Goal: Task Accomplishment & Management: Complete application form

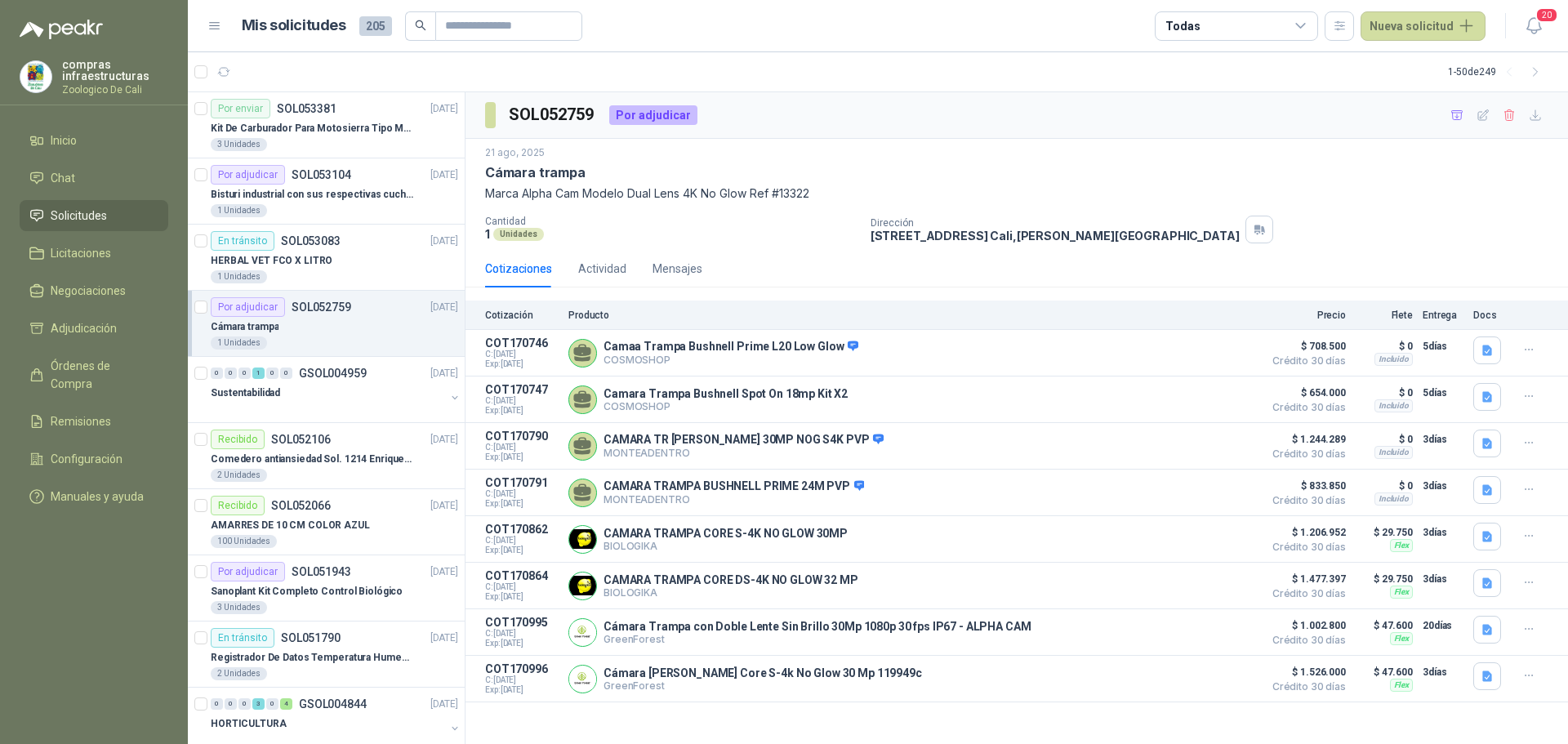
click at [91, 213] on span "Solicitudes" at bounding box center [78, 216] width 56 height 18
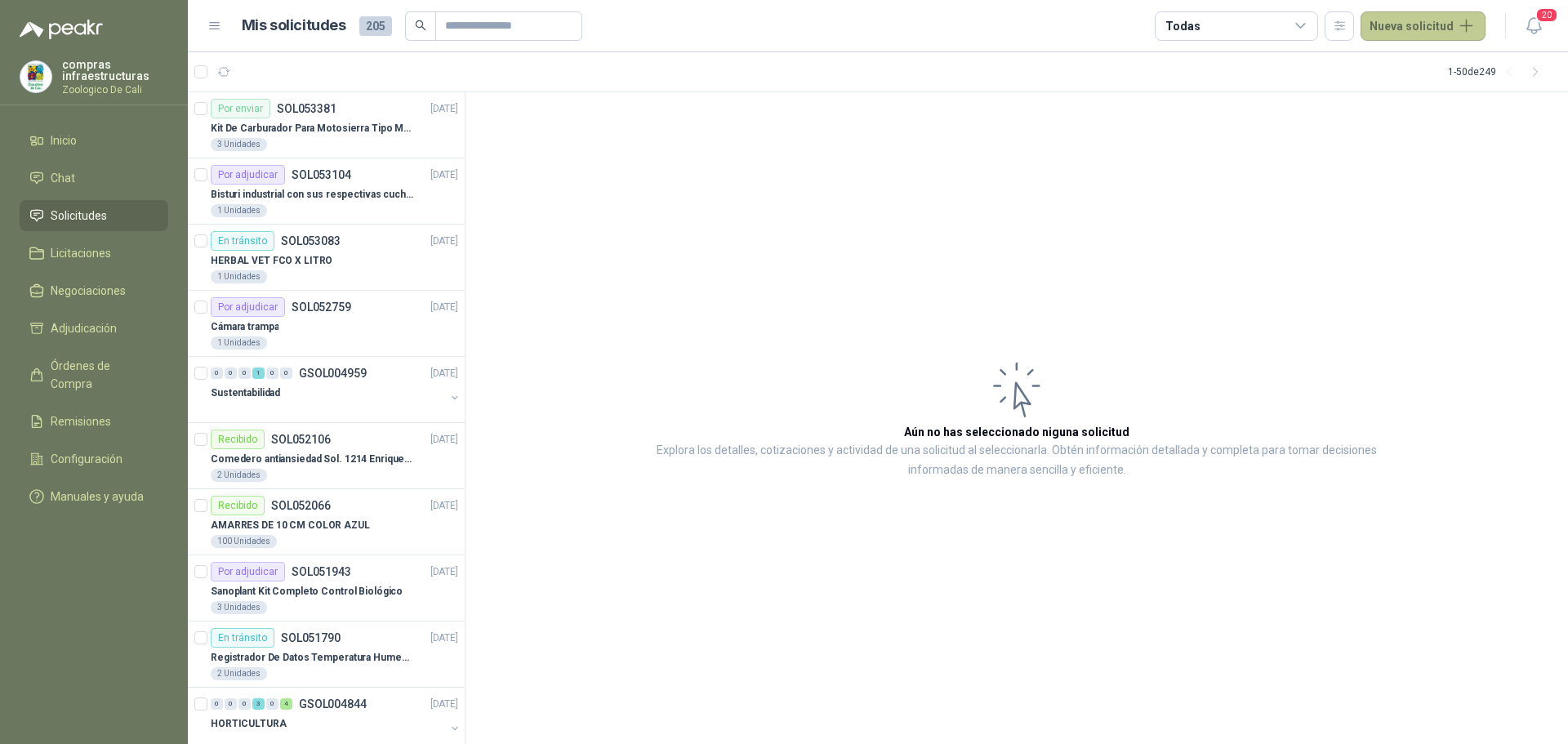
click at [1404, 25] on button "Nueva solicitud" at bounding box center [1423, 26] width 125 height 29
click at [1423, 72] on link "Solicitud" at bounding box center [1442, 65] width 139 height 29
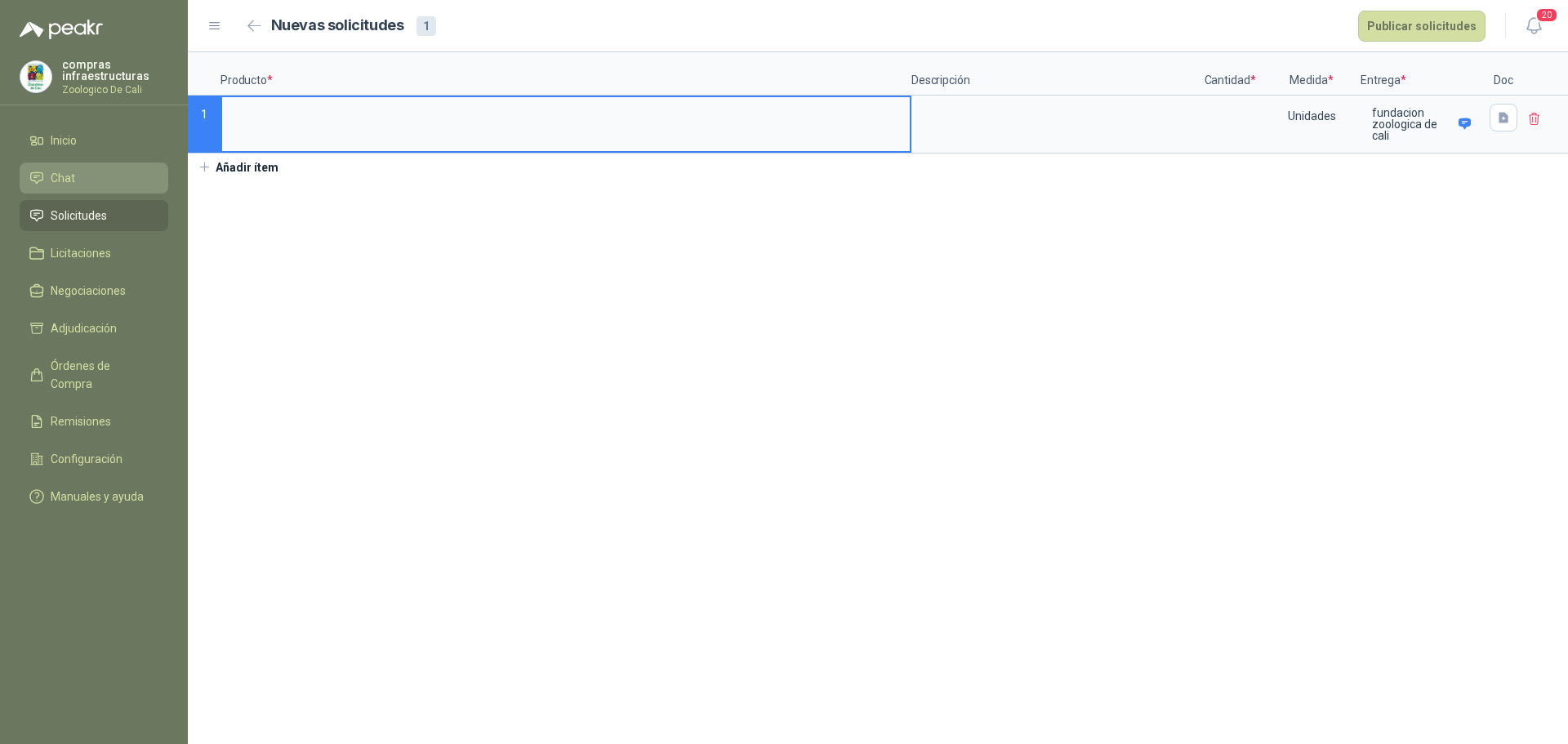
click at [87, 180] on li "Chat" at bounding box center [94, 178] width 129 height 18
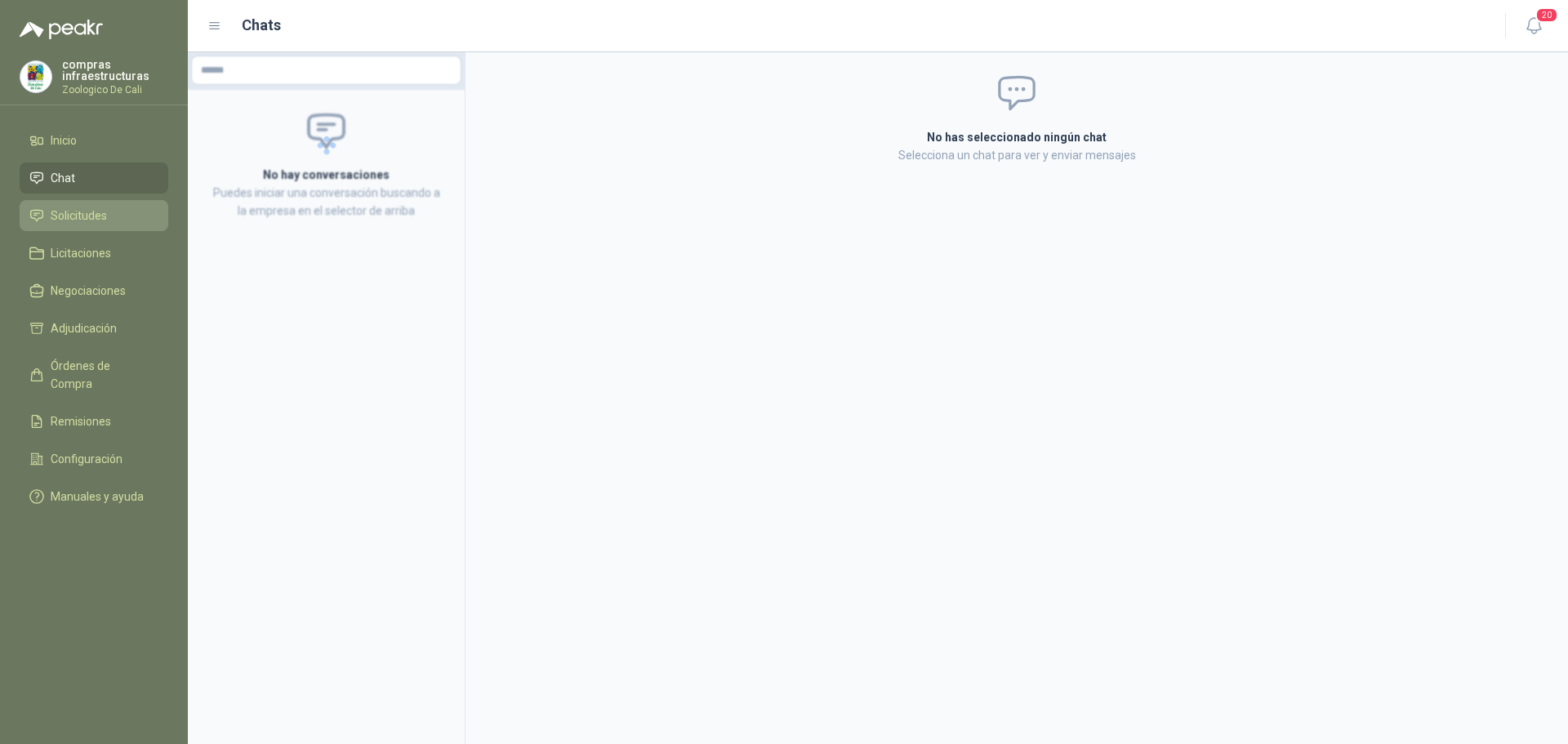
click at [92, 220] on span "Solicitudes" at bounding box center [78, 216] width 56 height 18
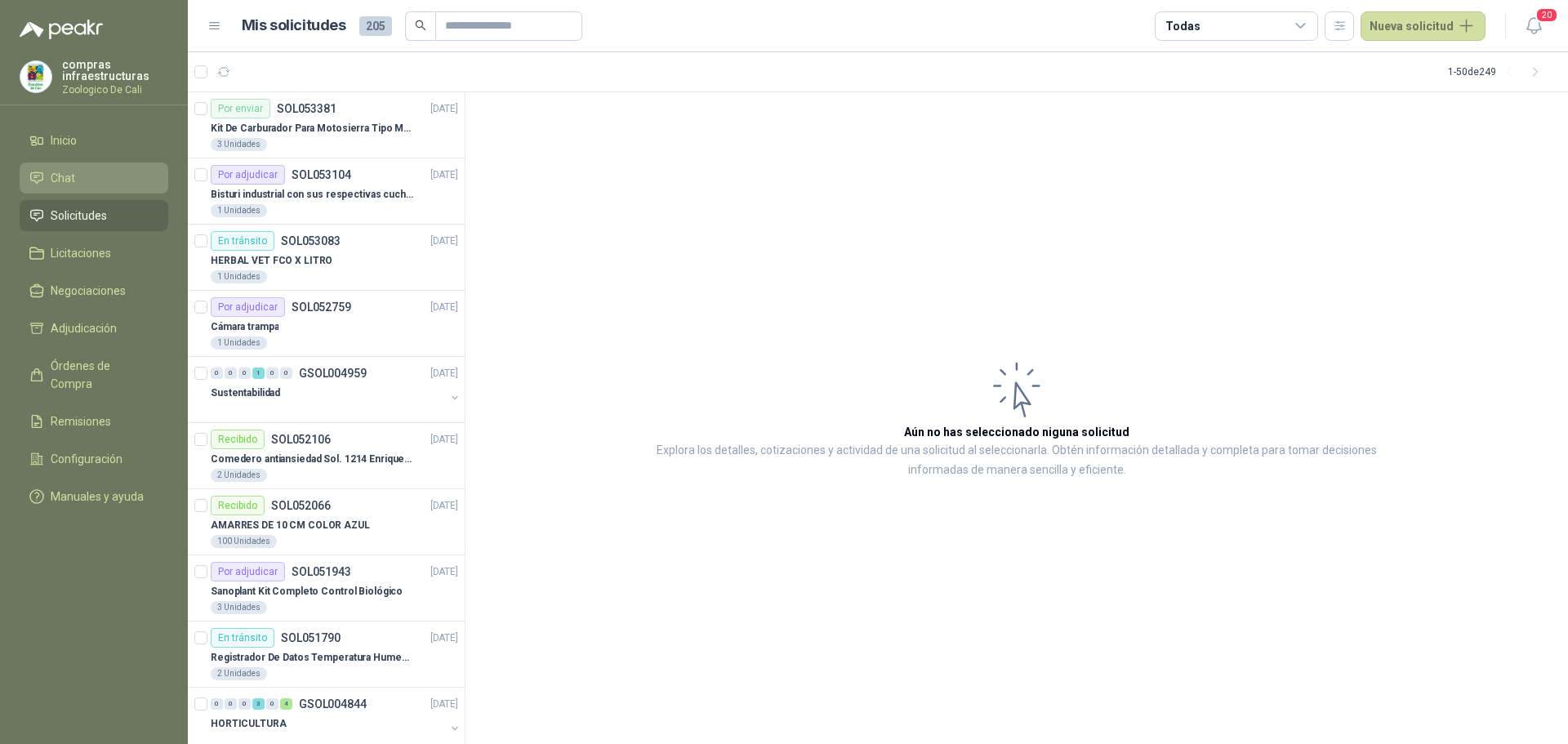
click at [125, 172] on li "Chat" at bounding box center [94, 178] width 129 height 18
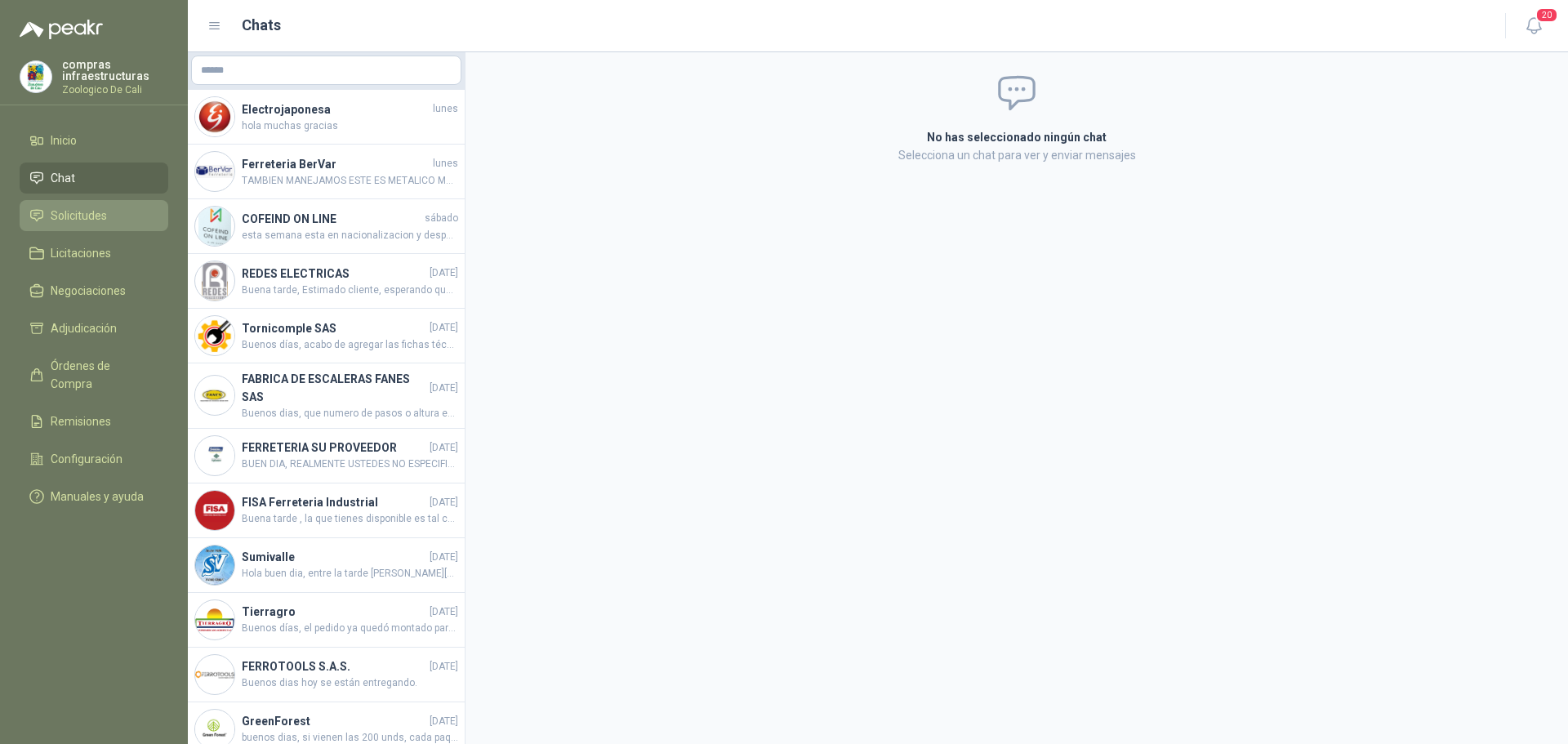
click at [83, 223] on span "Solicitudes" at bounding box center [78, 216] width 56 height 18
